Goal: Check status: Check status

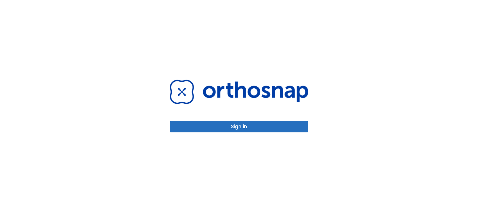
click at [225, 132] on button "Sign in" at bounding box center [239, 127] width 139 height 12
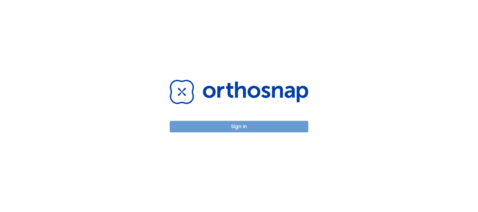
click at [248, 132] on button "Sign in" at bounding box center [239, 127] width 139 height 12
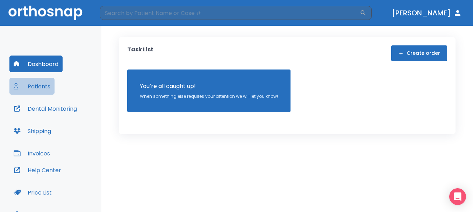
click at [48, 94] on button "Patients" at bounding box center [31, 86] width 45 height 17
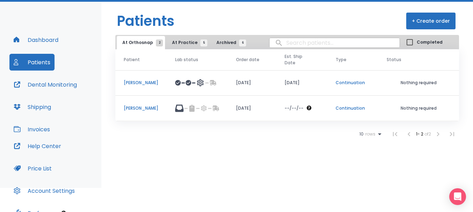
scroll to position [35, 0]
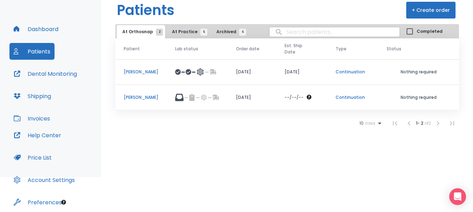
click at [152, 77] on td "Misty Houser" at bounding box center [140, 72] width 51 height 26
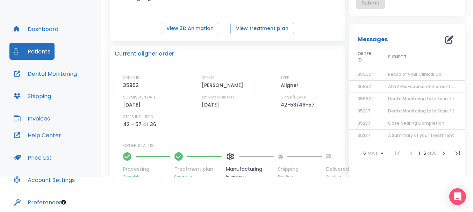
scroll to position [105, 0]
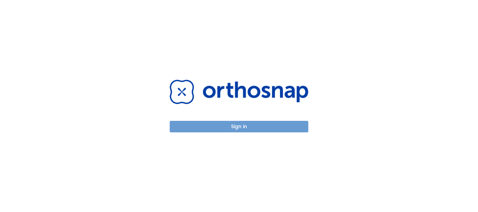
click at [250, 124] on button "Sign in" at bounding box center [239, 127] width 139 height 12
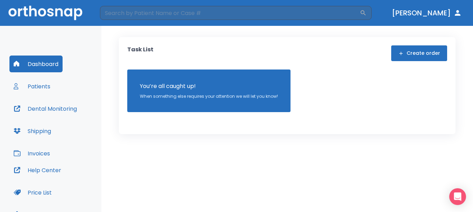
click at [45, 84] on button "Patients" at bounding box center [31, 86] width 45 height 17
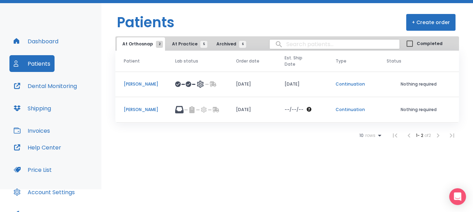
scroll to position [35, 0]
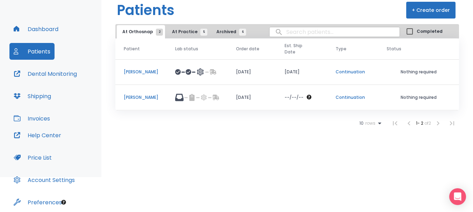
click at [143, 75] on p "[PERSON_NAME]" at bounding box center [141, 72] width 35 height 6
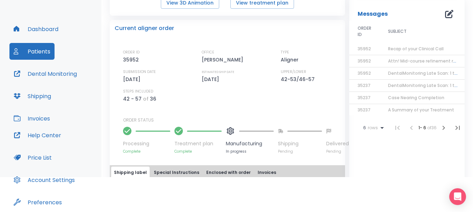
scroll to position [140, 0]
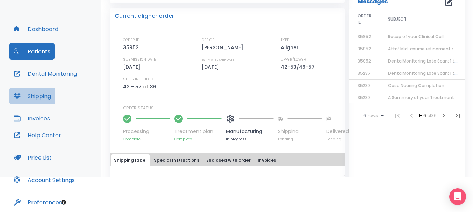
click at [51, 99] on button "Shipping" at bounding box center [32, 96] width 46 height 17
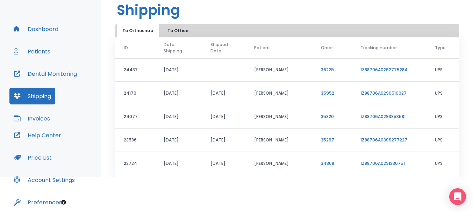
click at [170, 29] on button "To Office" at bounding box center [178, 30] width 35 height 13
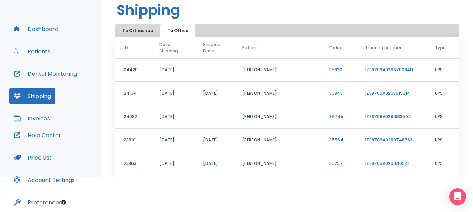
click at [49, 31] on button "Dashboard" at bounding box center [35, 29] width 53 height 17
